Goal: Transaction & Acquisition: Purchase product/service

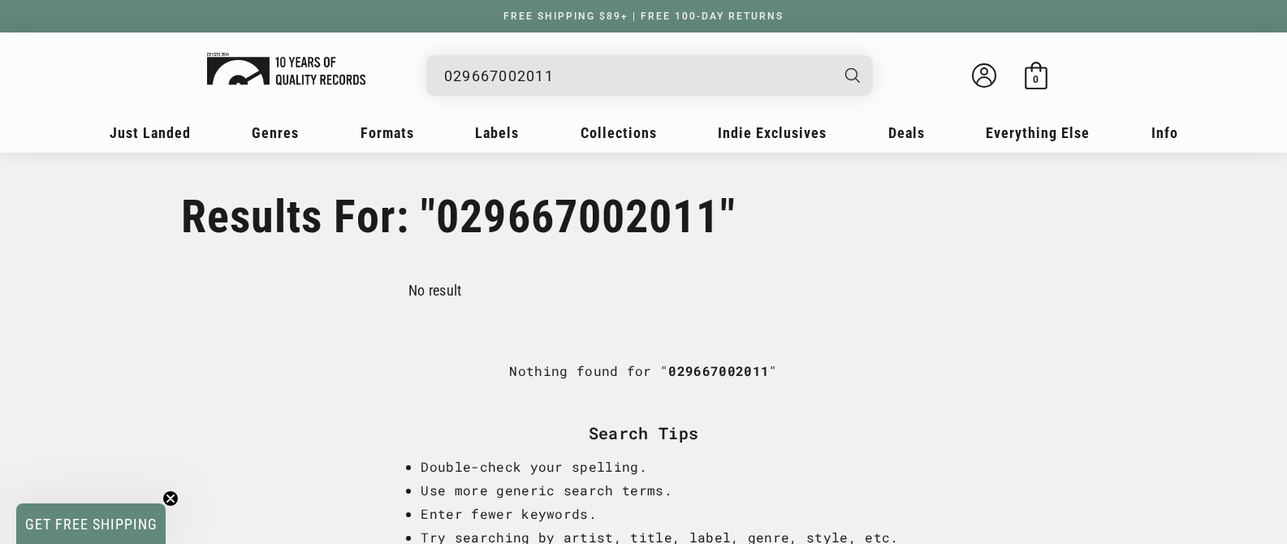
drag, startPoint x: 636, startPoint y: 88, endPoint x: 283, endPoint y: 70, distance: 353.5
click at [294, 53] on div "029667002011 Loading... Welcome back Bag 0 0 items" at bounding box center [643, 79] width 1006 height 61
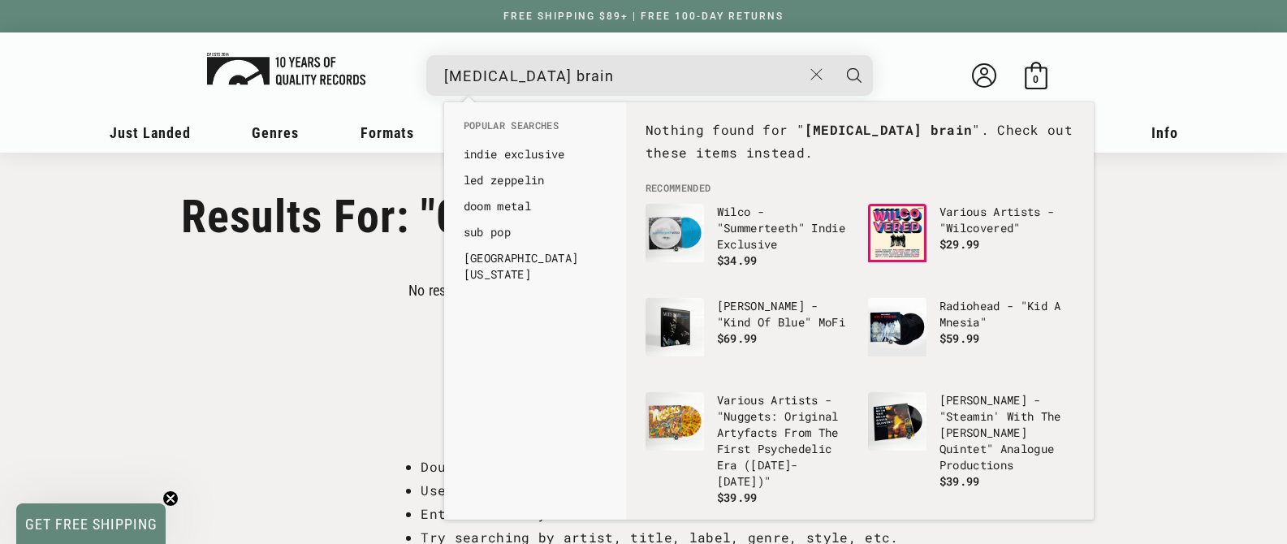
type input "[MEDICAL_DATA] brain"
click at [834, 55] on button "Search" at bounding box center [854, 75] width 41 height 41
type input "[MEDICAL_DATA] brain"
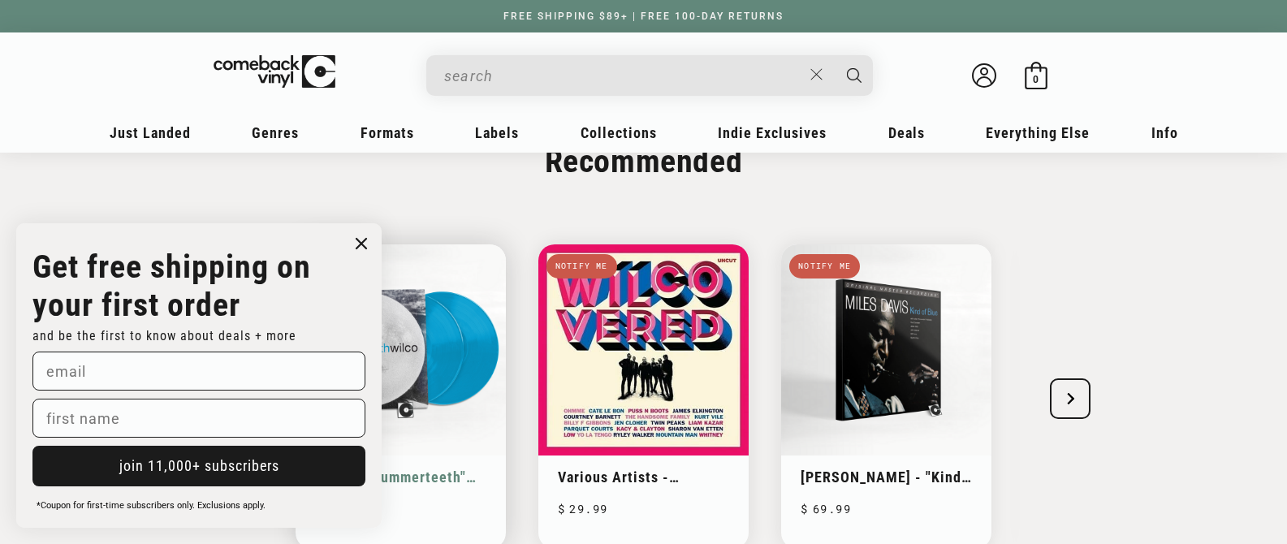
scroll to position [806, 0]
